Goal: Information Seeking & Learning: Learn about a topic

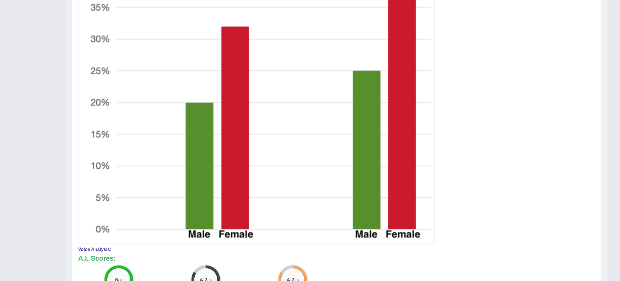
scroll to position [286, 0]
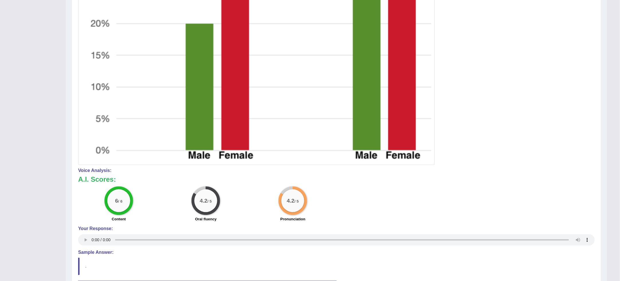
drag, startPoint x: 74, startPoint y: 258, endPoint x: 161, endPoint y: 298, distance: 96.3
drag, startPoint x: 161, startPoint y: 298, endPoint x: 461, endPoint y: 153, distance: 332.2
click at [461, 153] on div at bounding box center [336, 0] width 516 height 330
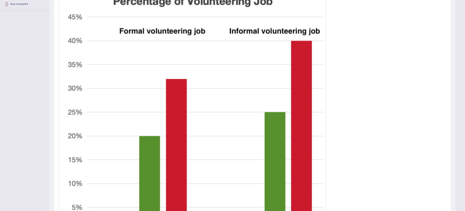
scroll to position [0, 0]
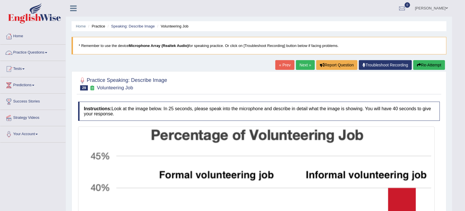
click at [25, 58] on link "Practice Questions" at bounding box center [32, 52] width 65 height 14
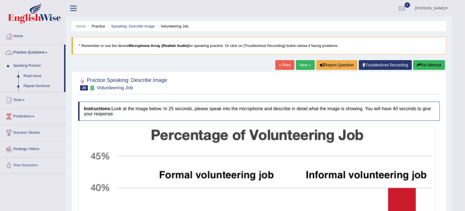
click at [33, 53] on link "Practice Questions" at bounding box center [32, 52] width 64 height 14
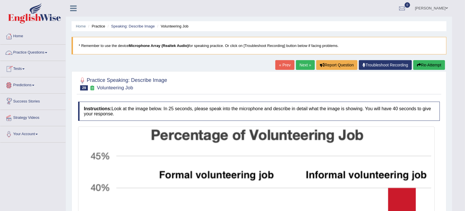
click at [44, 51] on link "Practice Questions" at bounding box center [32, 52] width 65 height 14
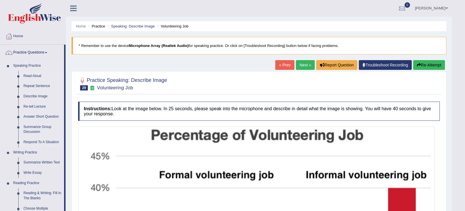
click at [35, 75] on link "Read Aloud" at bounding box center [42, 76] width 43 height 10
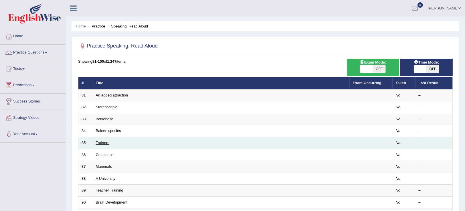
click at [106, 142] on link "Trainers" at bounding box center [102, 142] width 13 height 4
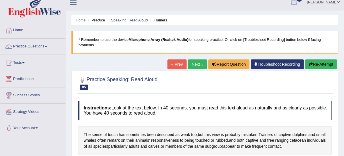
scroll to position [53, 0]
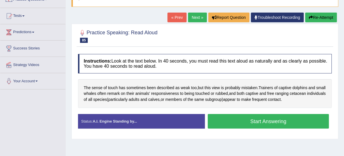
click at [278, 117] on button "Start Answering" at bounding box center [268, 121] width 121 height 15
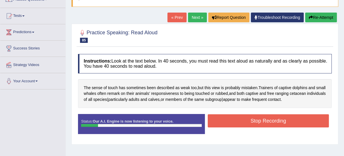
click at [306, 12] on div "Home Practice Speaking: Read Aloud Trainers * Remember to use the device Microp…" at bounding box center [205, 90] width 279 height 286
click at [322, 21] on button "Re-Attempt" at bounding box center [322, 18] width 32 height 10
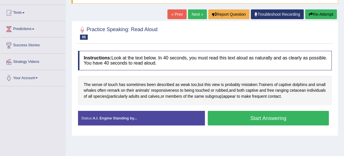
scroll to position [53, 0]
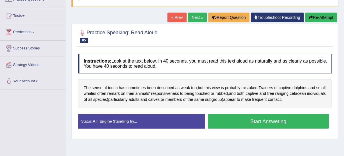
click at [266, 117] on button "Start Answering" at bounding box center [268, 121] width 121 height 15
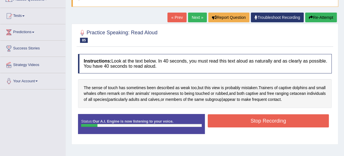
click at [309, 15] on icon "button" at bounding box center [311, 17] width 4 height 4
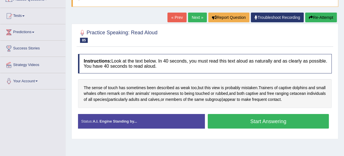
click at [253, 115] on button "Start Answering" at bounding box center [268, 121] width 121 height 15
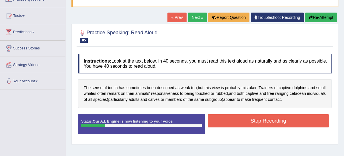
click at [260, 115] on button "Stop Recording" at bounding box center [268, 120] width 121 height 13
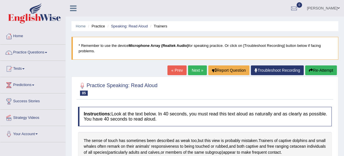
click at [332, 70] on button "Re-Attempt" at bounding box center [322, 71] width 32 height 10
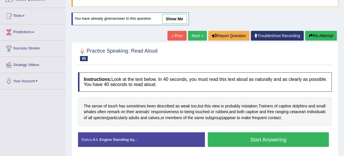
click at [262, 144] on button "Start Answering" at bounding box center [268, 139] width 121 height 15
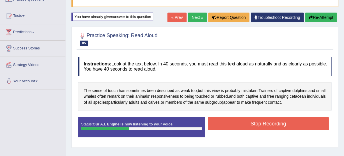
click at [270, 127] on button "Stop Recording" at bounding box center [268, 123] width 121 height 13
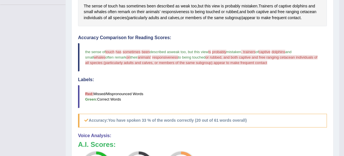
scroll to position [159, 0]
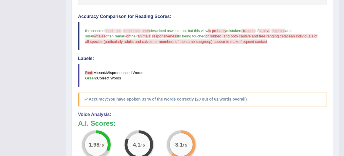
click at [259, 68] on blockquote "Red: Missed/Mispronounced Words Green: Correct Words" at bounding box center [202, 75] width 249 height 23
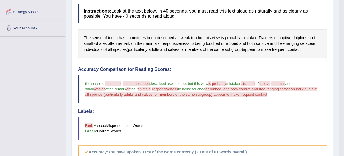
scroll to position [53, 0]
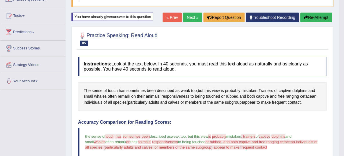
click at [303, 19] on button "Re-Attempt" at bounding box center [317, 18] width 32 height 10
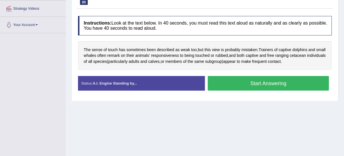
scroll to position [109, 0]
click at [262, 85] on button "Start Answering" at bounding box center [268, 83] width 121 height 15
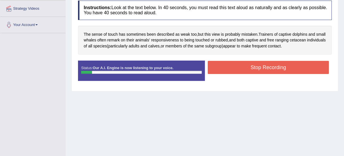
scroll to position [56, 0]
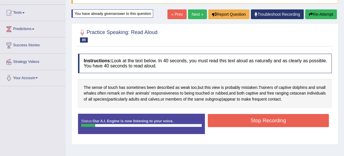
click at [305, 15] on div "« Prev Next » Report Question Troubleshoot Recording Re-Attempt" at bounding box center [253, 14] width 171 height 11
click at [314, 16] on button "Re-Attempt" at bounding box center [322, 14] width 32 height 10
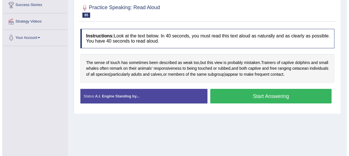
scroll to position [109, 0]
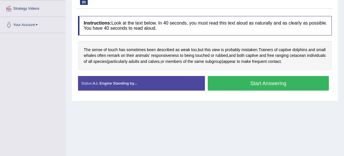
click at [259, 81] on button "Start Answering" at bounding box center [268, 83] width 121 height 15
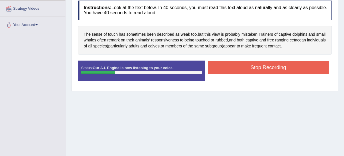
click at [266, 68] on button "Stop Recording" at bounding box center [268, 67] width 121 height 13
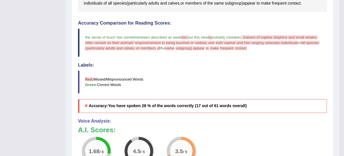
scroll to position [162, 0]
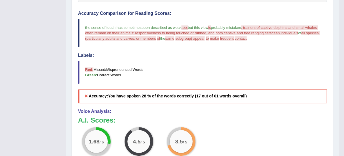
click at [229, 106] on div "Instructions: Look at the text below. In 40 seconds, you must read this text al…" at bounding box center [203, 80] width 252 height 270
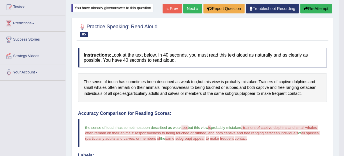
scroll to position [56, 0]
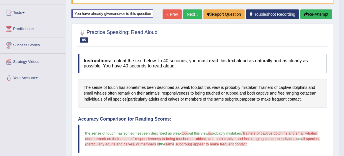
click at [316, 16] on button "Re-Attempt" at bounding box center [317, 14] width 32 height 10
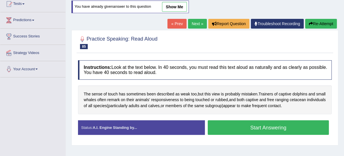
scroll to position [65, 0]
click at [272, 131] on button "Start Answering" at bounding box center [268, 127] width 121 height 15
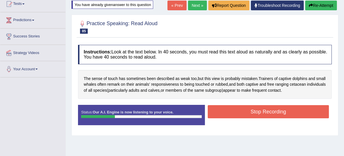
click at [275, 113] on button "Stop Recording" at bounding box center [268, 111] width 121 height 13
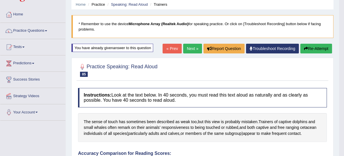
scroll to position [12, 0]
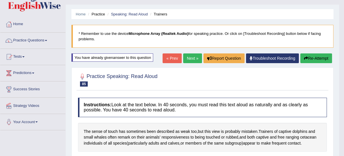
click at [318, 60] on button "Re-Attempt" at bounding box center [317, 59] width 32 height 10
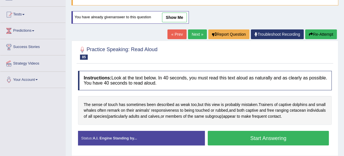
scroll to position [65, 0]
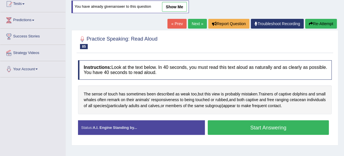
click at [263, 128] on button "Start Answering" at bounding box center [268, 127] width 121 height 15
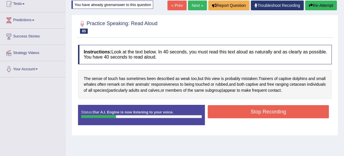
click at [274, 114] on button "Stop Recording" at bounding box center [268, 111] width 121 height 13
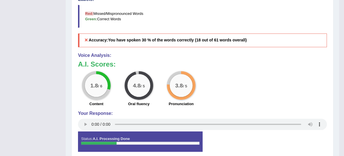
scroll to position [224, 0]
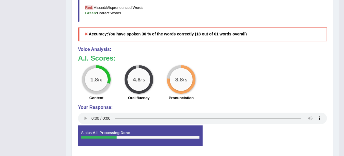
click at [258, 92] on div "1.8 / 6 Content 4.8 / 5 Oral fluency 3.8 / 5 Pronunciation" at bounding box center [202, 83] width 255 height 37
